Goal: Check status: Check status

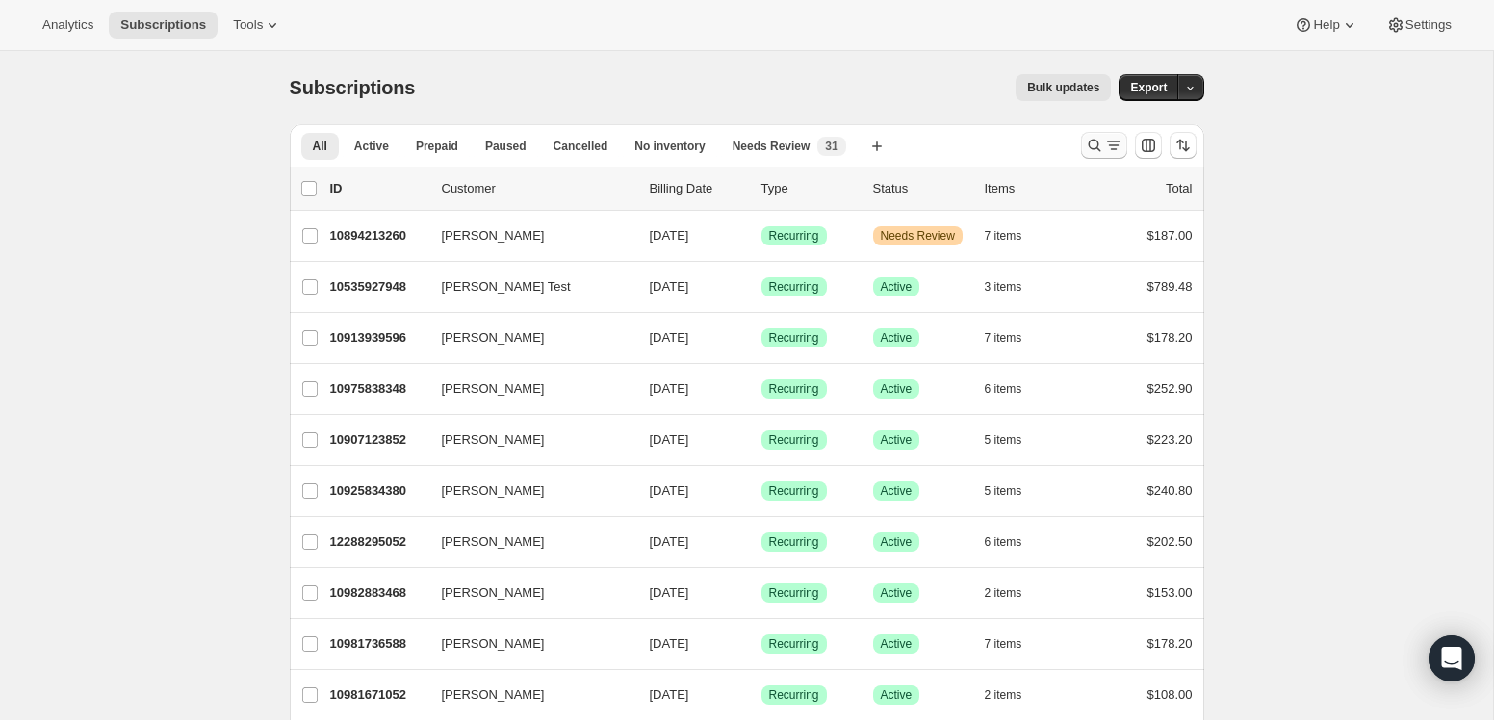
click at [1095, 149] on icon "Search and filter results" at bounding box center [1094, 145] width 19 height 19
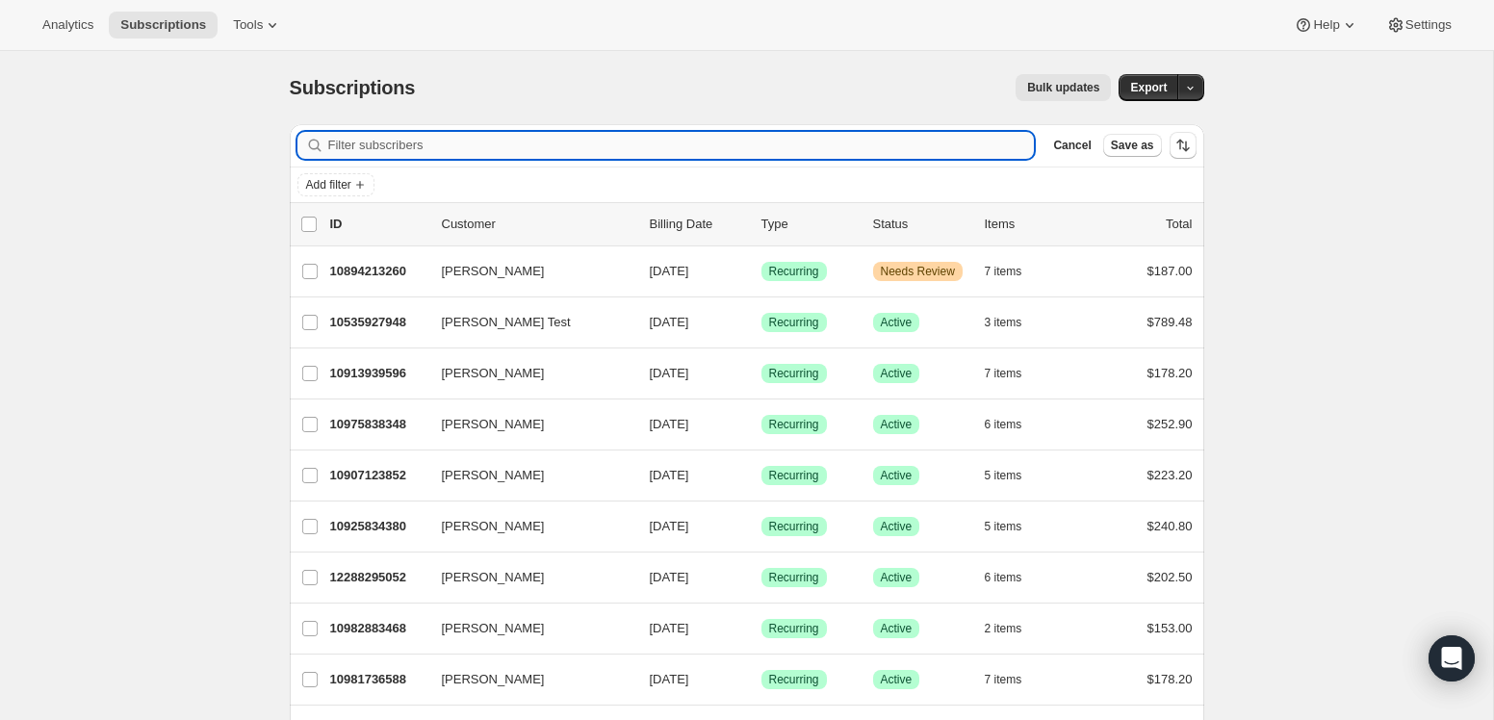
click at [684, 149] on input "Filter subscribers" at bounding box center [681, 145] width 707 height 27
paste input "[EMAIL_ADDRESS][DOMAIN_NAME]"
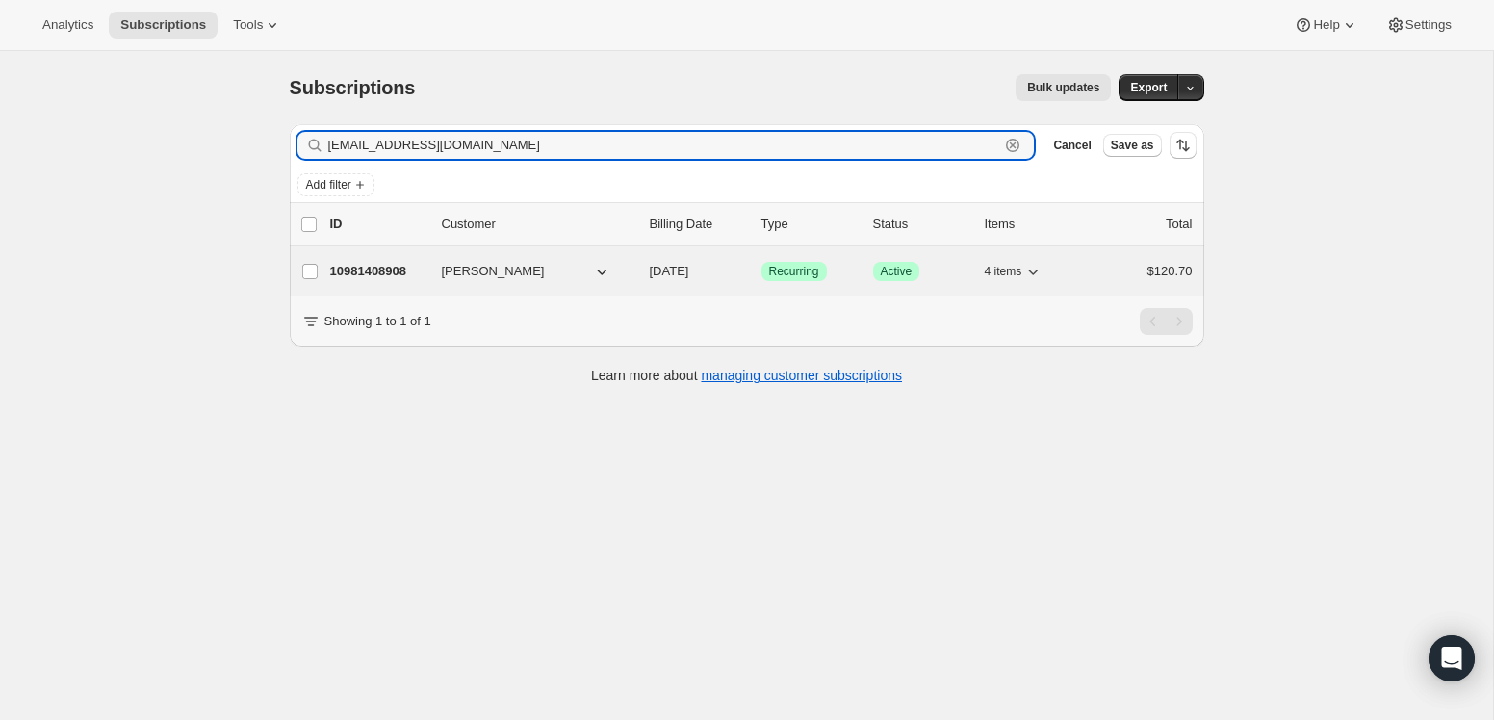
type input "[EMAIL_ADDRESS][DOMAIN_NAME]"
click at [399, 265] on p "10981408908" at bounding box center [378, 271] width 96 height 19
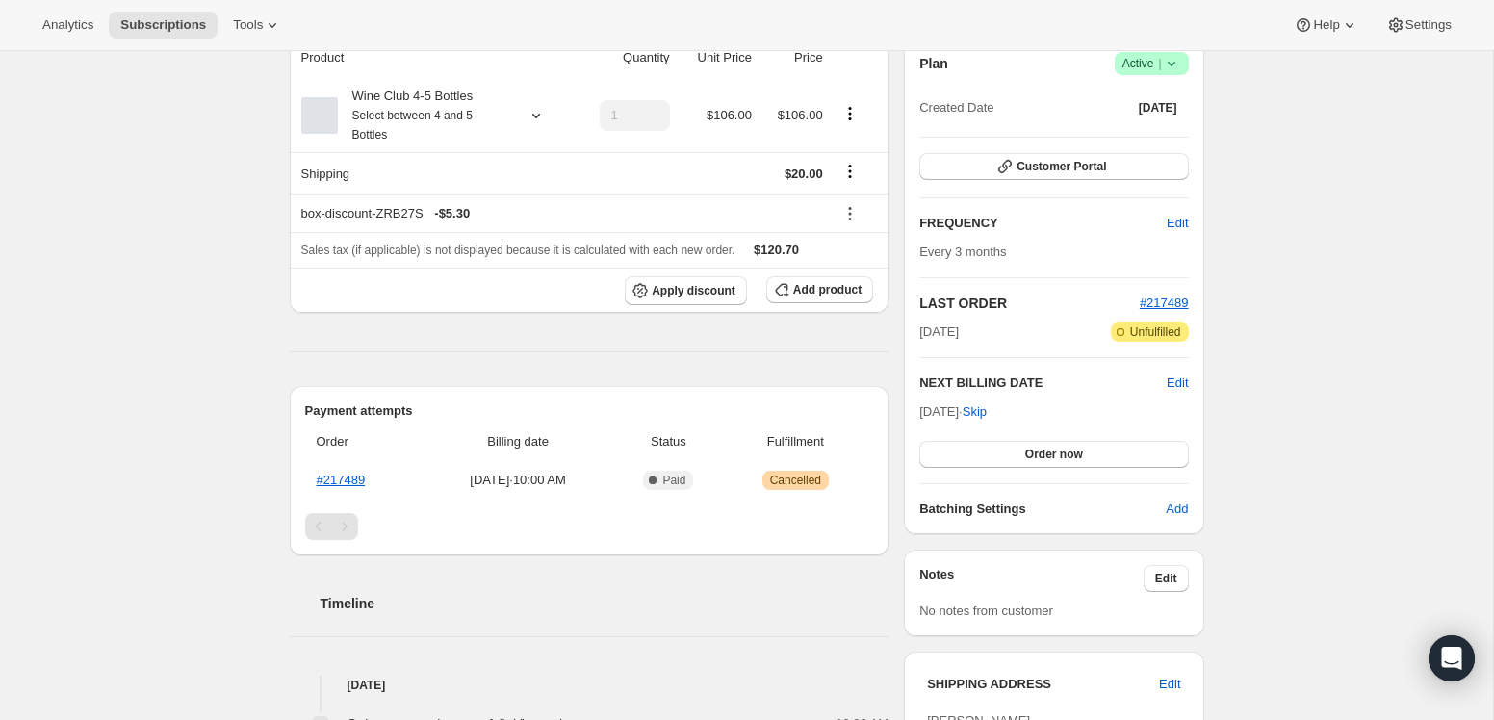
scroll to position [799, 0]
